Goal: Contribute content

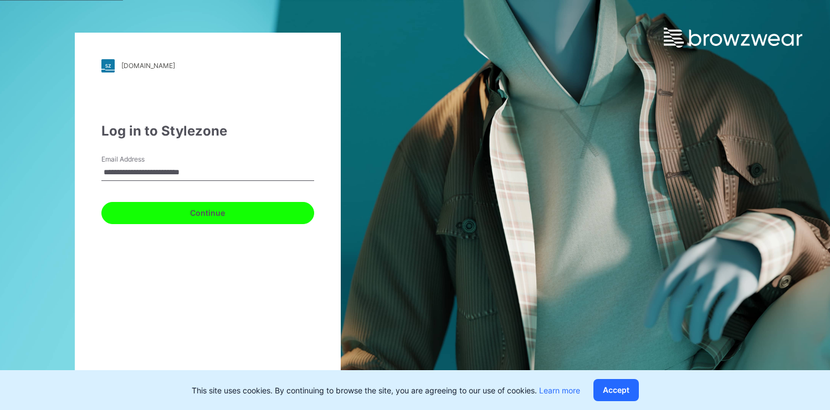
click at [206, 210] on button "Continue" at bounding box center [207, 213] width 213 height 22
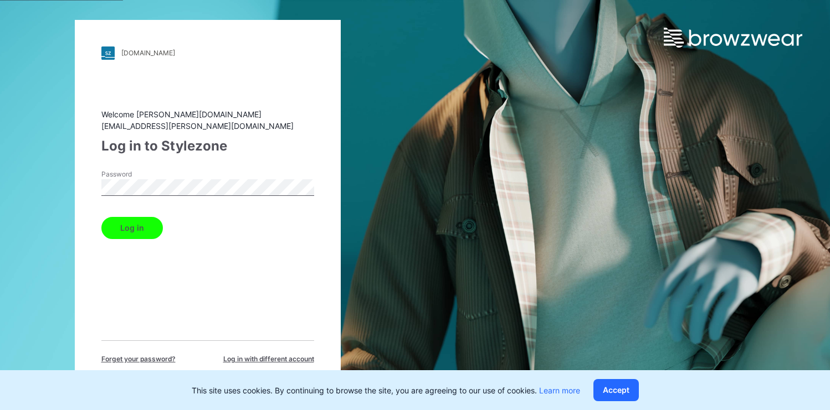
click at [101, 217] on button "Log in" at bounding box center [131, 228] width 61 height 22
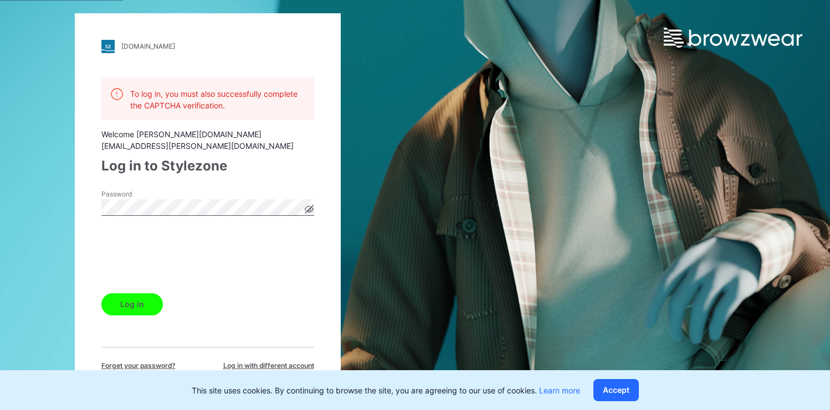
click at [133, 302] on button "Log in" at bounding box center [131, 305] width 61 height 22
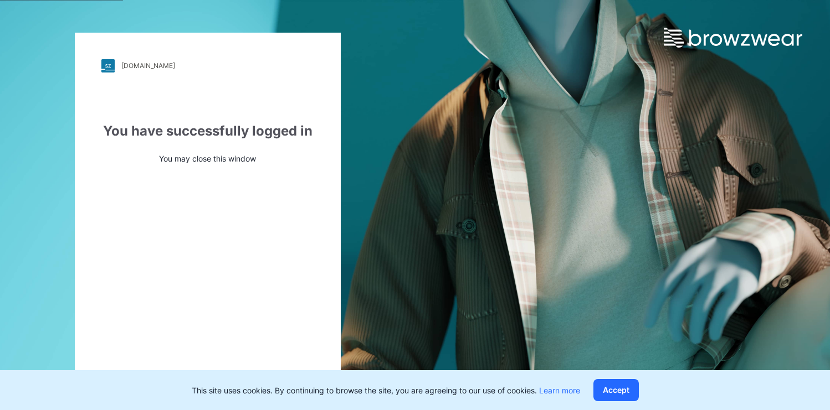
click at [106, 64] on img at bounding box center [107, 65] width 13 height 13
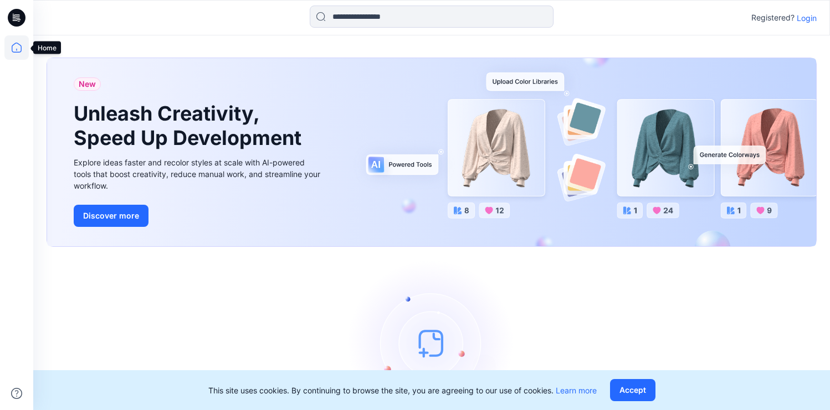
click at [16, 47] on icon at bounding box center [16, 47] width 24 height 24
click at [17, 17] on icon at bounding box center [17, 18] width 18 height 18
click at [16, 49] on icon at bounding box center [16, 50] width 1 height 2
click at [16, 52] on icon at bounding box center [17, 48] width 10 height 10
click at [803, 17] on p "Login" at bounding box center [807, 18] width 20 height 12
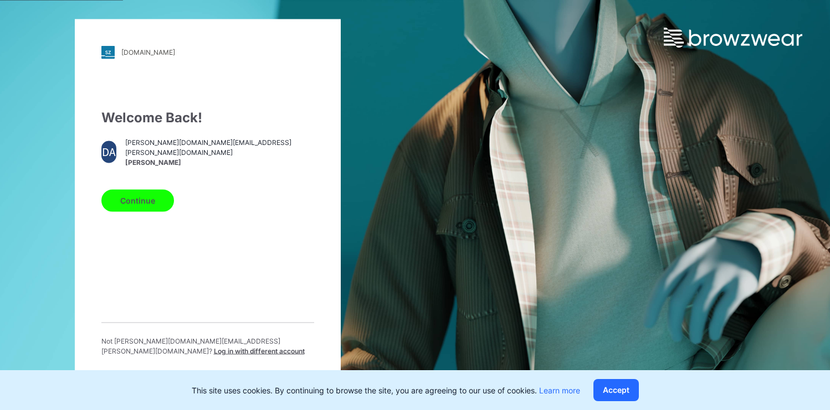
click at [142, 203] on button "Continue" at bounding box center [137, 200] width 73 height 22
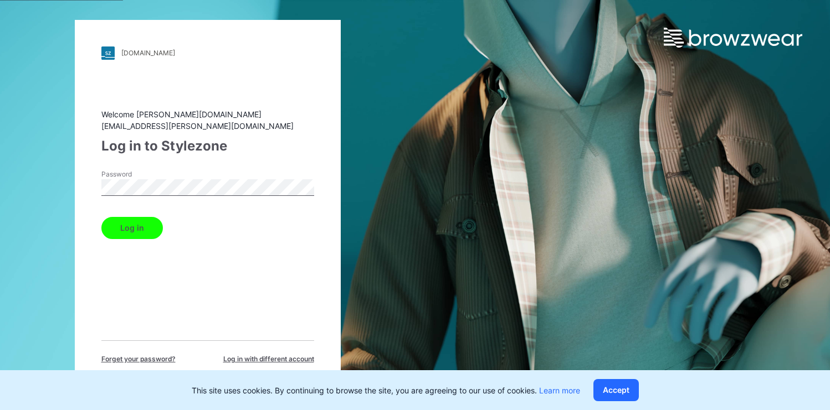
click at [134, 227] on button "Log in" at bounding box center [131, 228] width 61 height 22
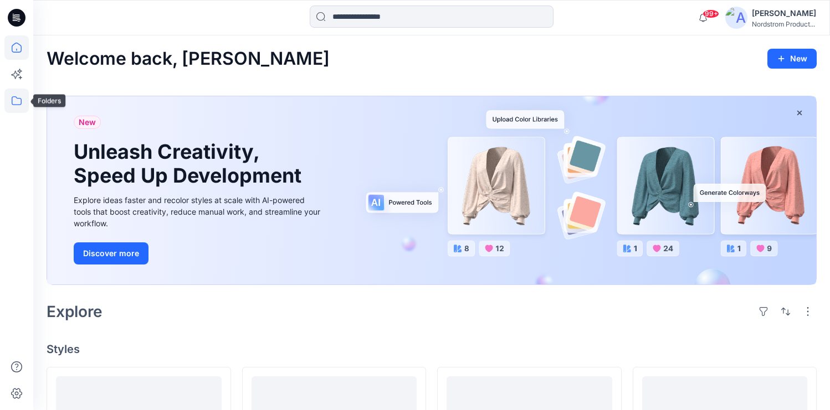
click at [11, 104] on icon at bounding box center [16, 101] width 24 height 24
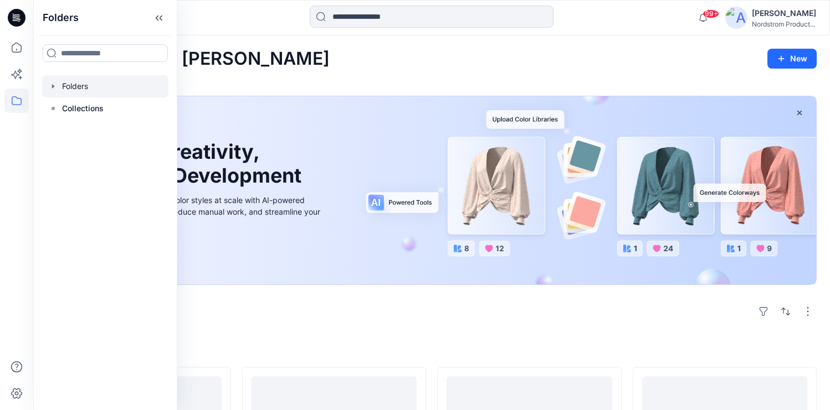
click at [78, 84] on div at bounding box center [105, 86] width 126 height 22
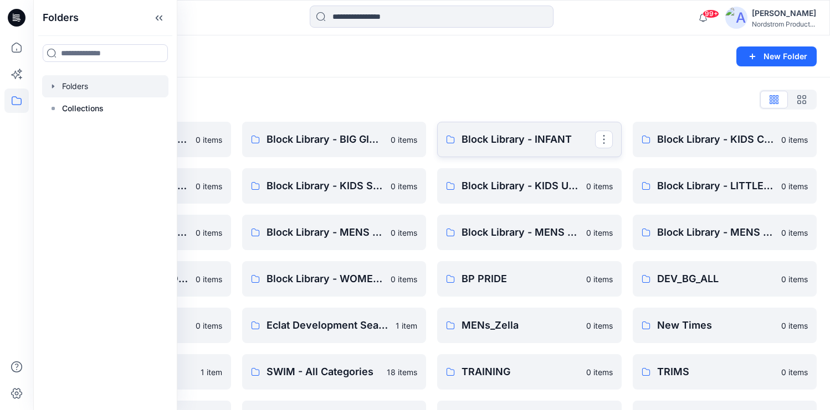
click at [506, 140] on p "Block Library - INFANT" at bounding box center [528, 140] width 134 height 16
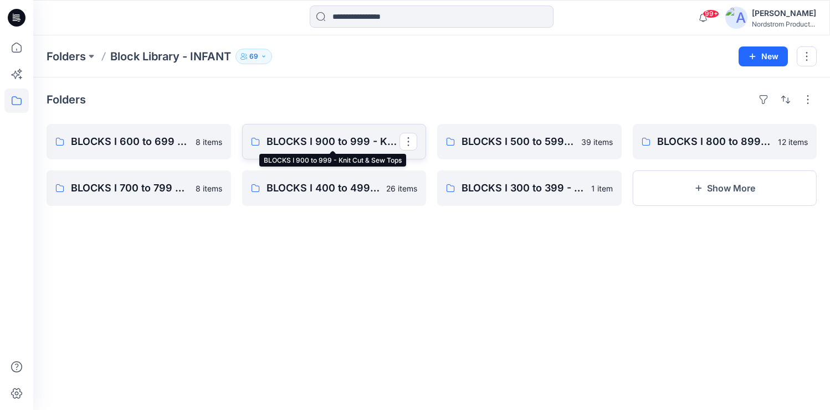
click at [332, 143] on p "BLOCKS I 900 to 999 - Knit Cut & Sew Tops" at bounding box center [333, 142] width 134 height 16
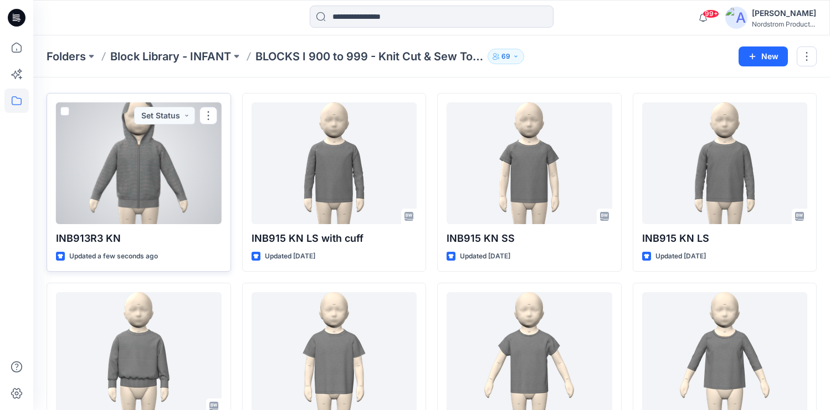
scroll to position [29, 0]
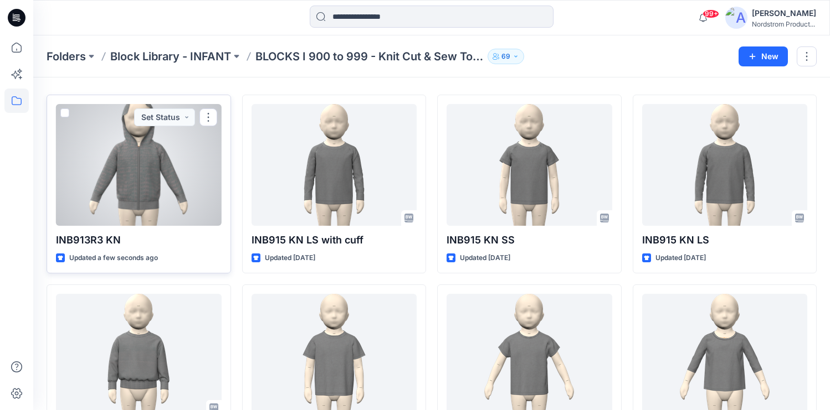
click at [147, 173] on div at bounding box center [139, 165] width 166 height 122
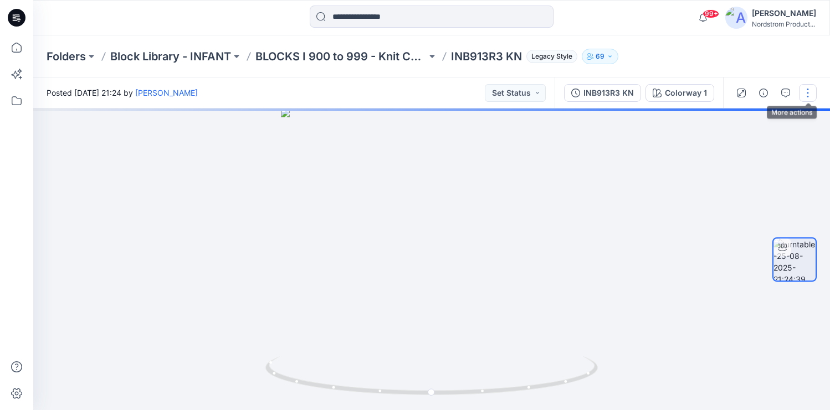
click at [808, 93] on button "button" at bounding box center [808, 93] width 18 height 18
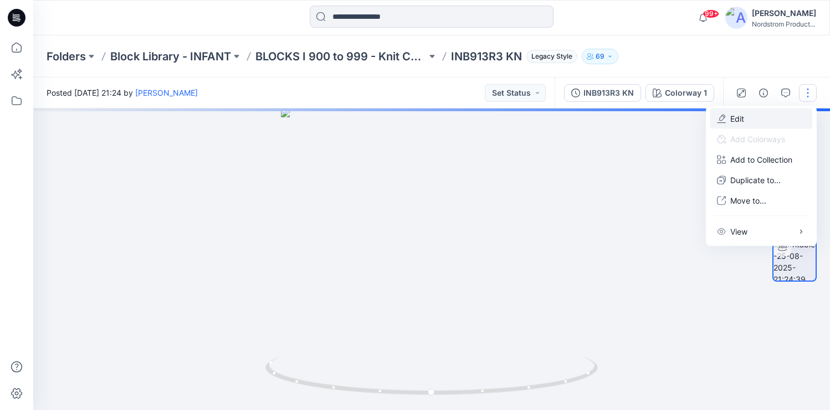
click at [737, 118] on p "Edit" at bounding box center [737, 119] width 14 height 12
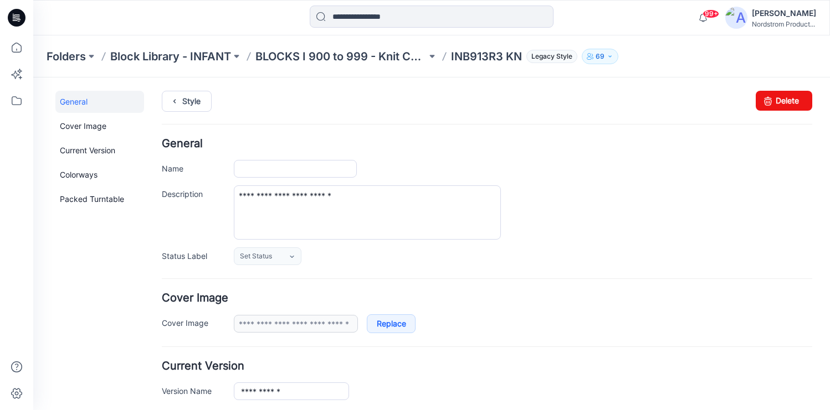
type input "**********"
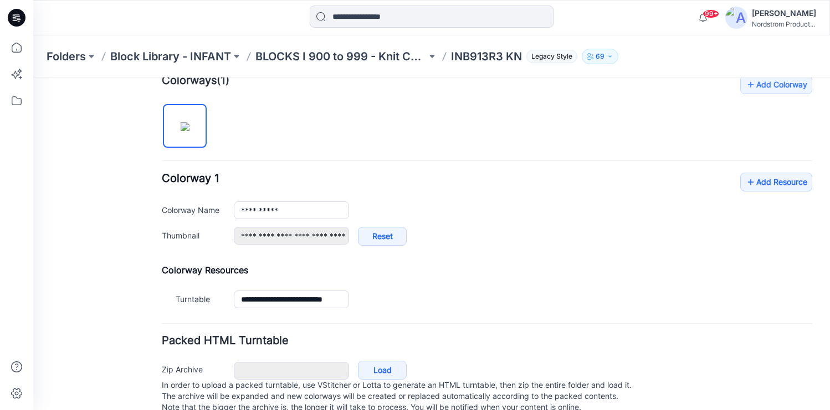
scroll to position [378, 0]
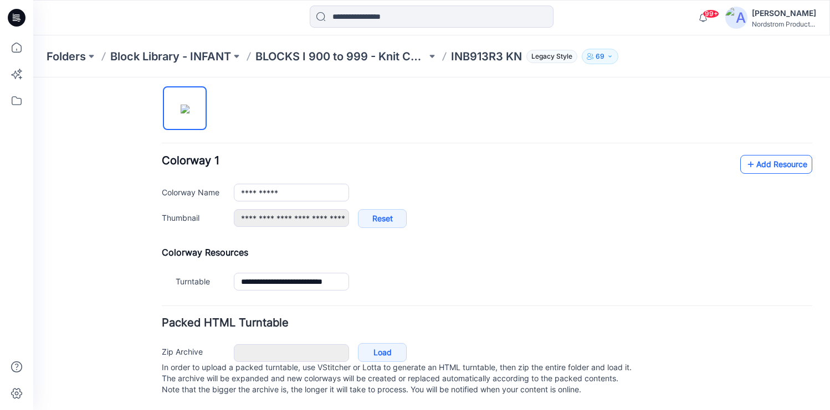
click at [780, 155] on link "Add Resource" at bounding box center [776, 164] width 72 height 19
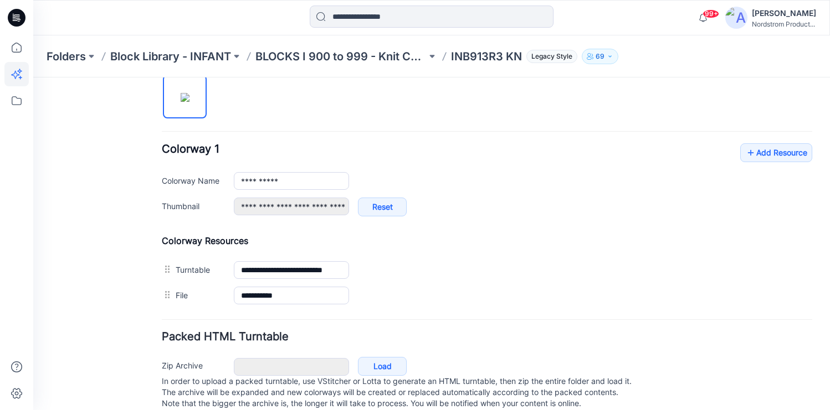
scroll to position [402, 0]
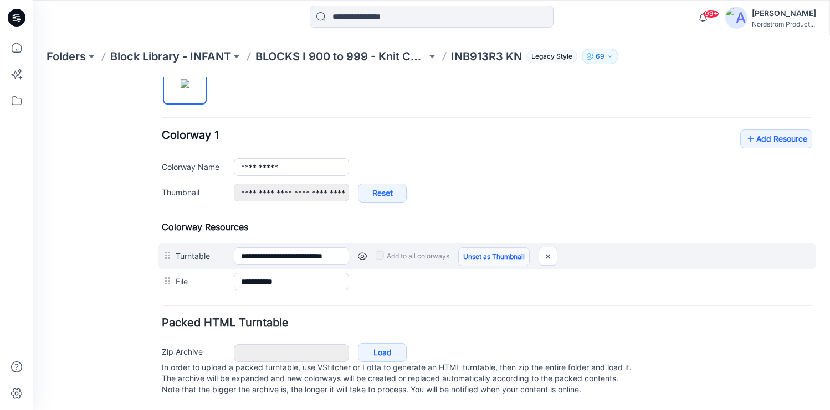
click at [530, 248] on link "Unset as Thumbnail" at bounding box center [493, 257] width 71 height 19
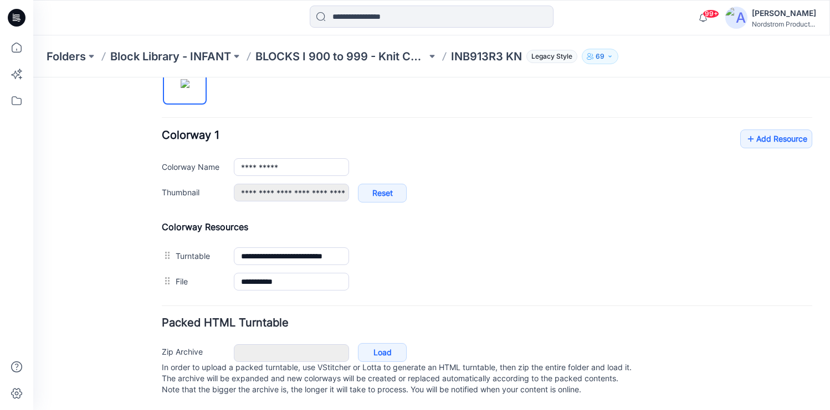
type input "**********"
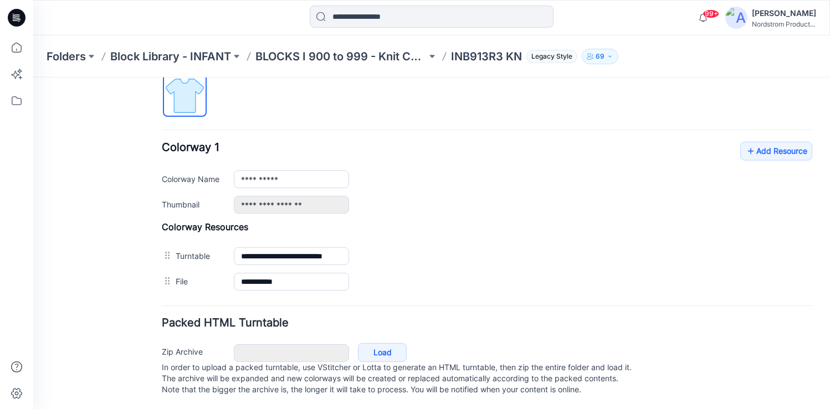
click at [484, 171] on div "**********" at bounding box center [523, 180] width 578 height 18
click at [684, 86] on div "**********" at bounding box center [487, 169] width 650 height 250
click at [492, 54] on p "INB913R3 KN" at bounding box center [486, 57] width 71 height 16
click at [489, 56] on p "INB913R3 KN" at bounding box center [486, 57] width 71 height 16
click at [491, 57] on p "INB913R3 KN" at bounding box center [486, 57] width 71 height 16
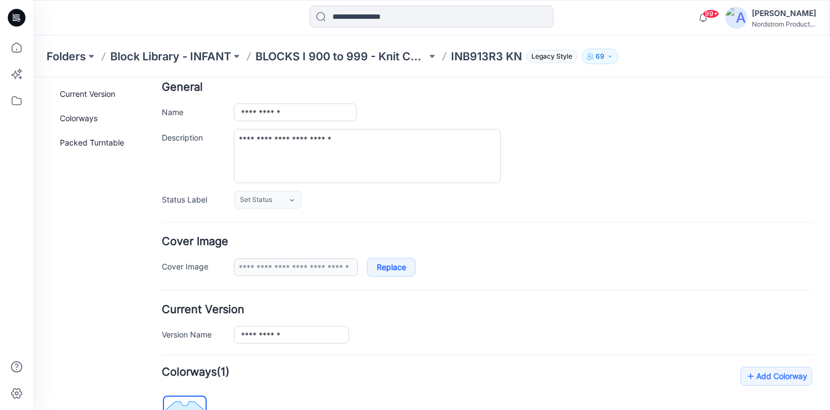
scroll to position [0, 0]
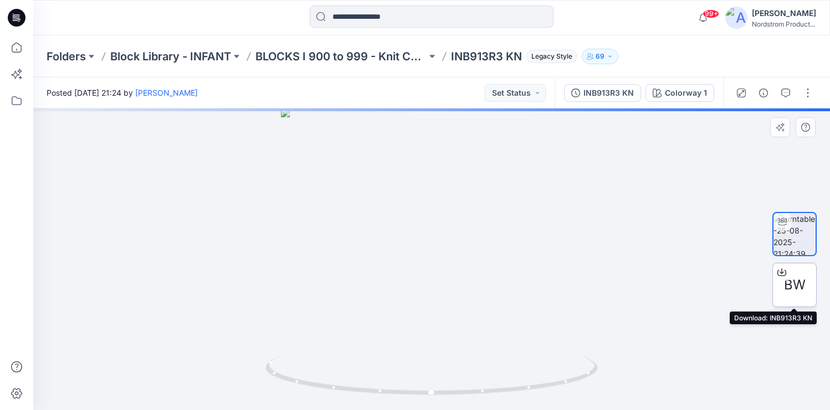
click at [792, 289] on span "BW" at bounding box center [795, 285] width 22 height 20
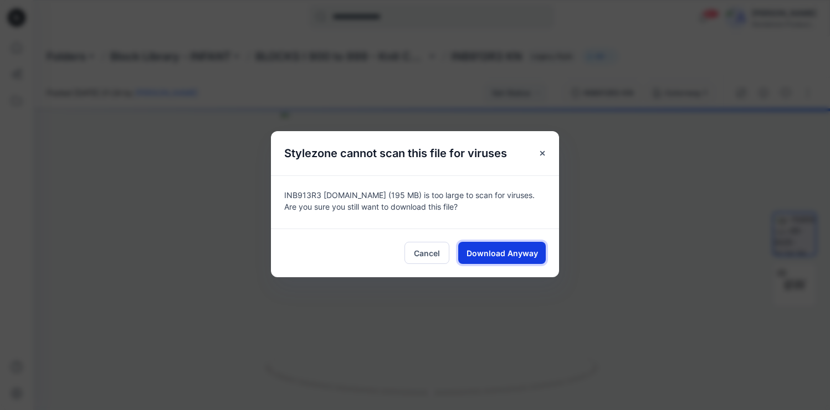
click at [501, 253] on span "Download Anyway" at bounding box center [501, 254] width 71 height 12
